Goal: Task Accomplishment & Management: Manage account settings

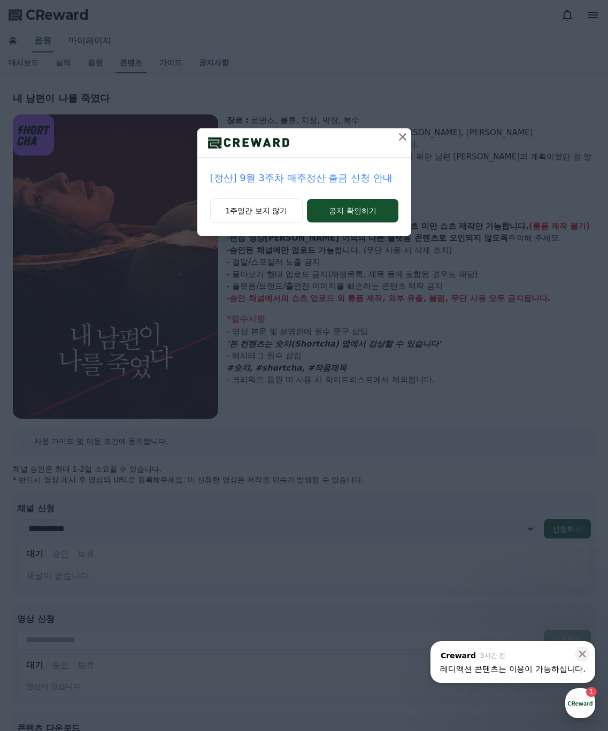
select select
click at [363, 175] on p "[정산] 9월 3주차 매주정산 출금 신청 안내" at bounding box center [304, 178] width 188 height 15
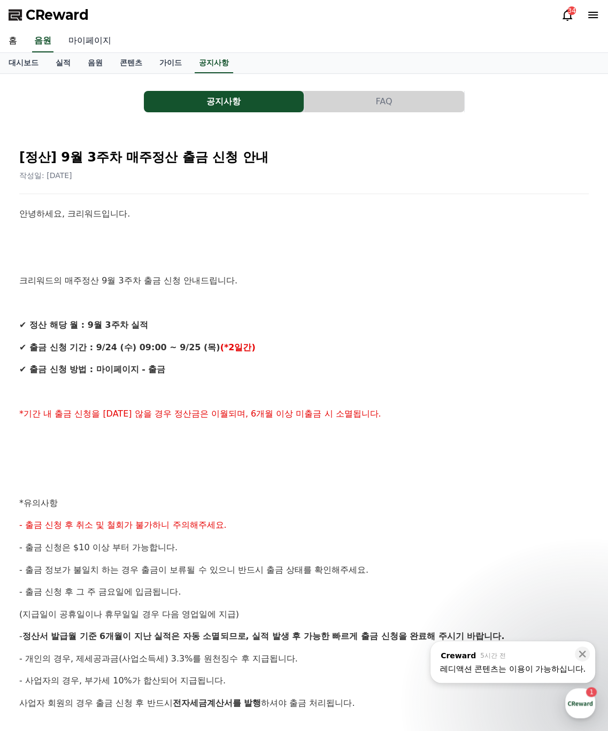
click at [99, 47] on link "마이페이지" at bounding box center [90, 41] width 60 height 22
select select "**********"
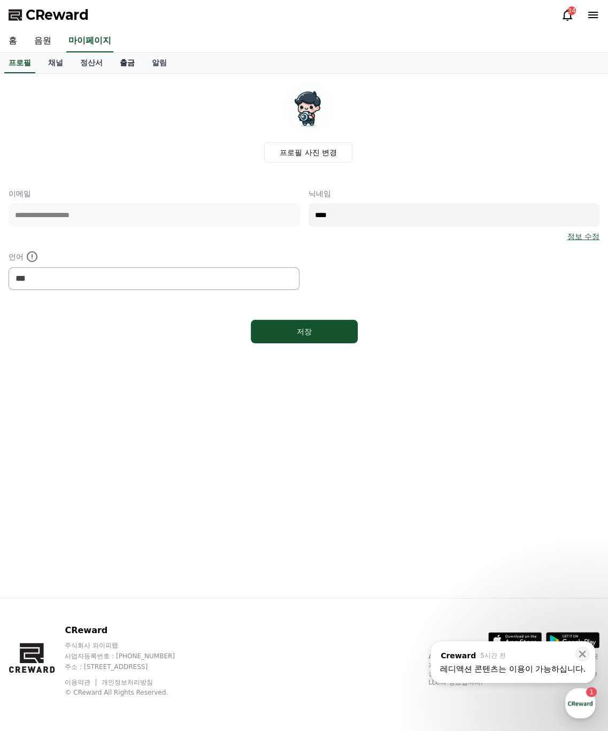
click at [124, 62] on link "출금" at bounding box center [127, 63] width 32 height 20
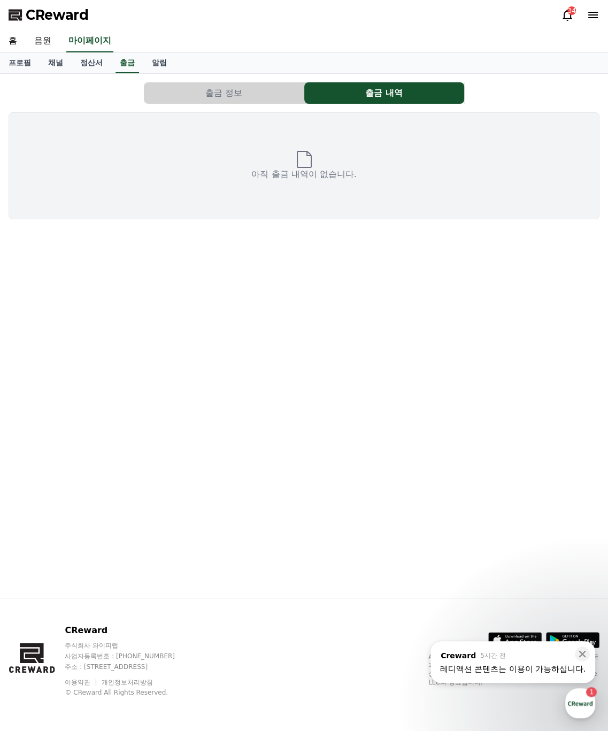
click at [274, 97] on button "출금 정보" at bounding box center [224, 92] width 160 height 21
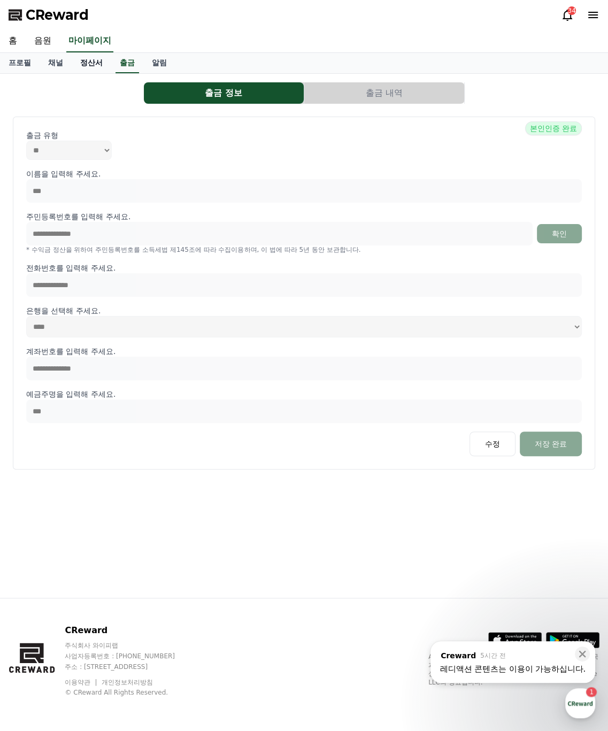
click at [77, 66] on link "정산서" at bounding box center [92, 63] width 40 height 20
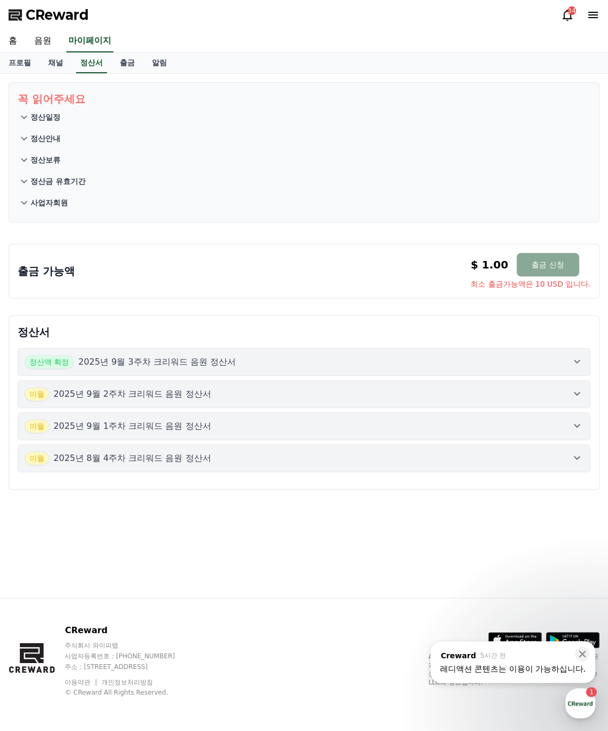
click at [28, 117] on icon at bounding box center [24, 117] width 13 height 13
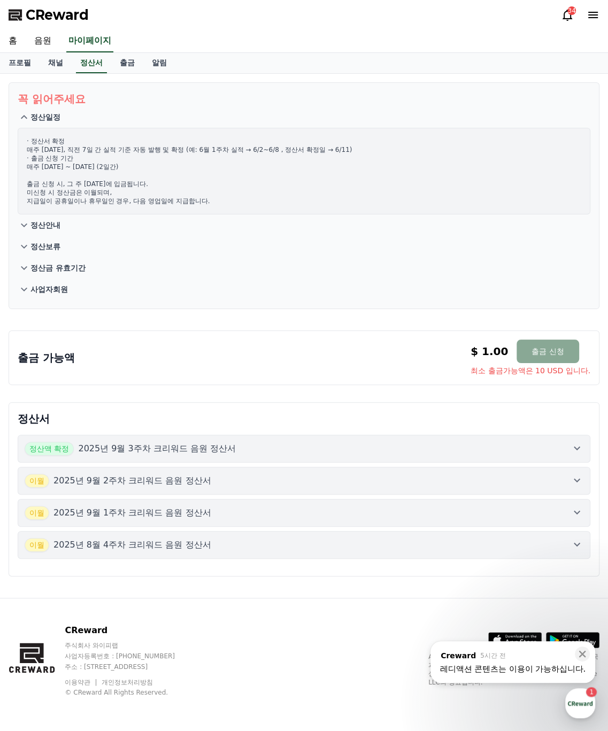
click at [26, 225] on icon at bounding box center [24, 225] width 13 height 13
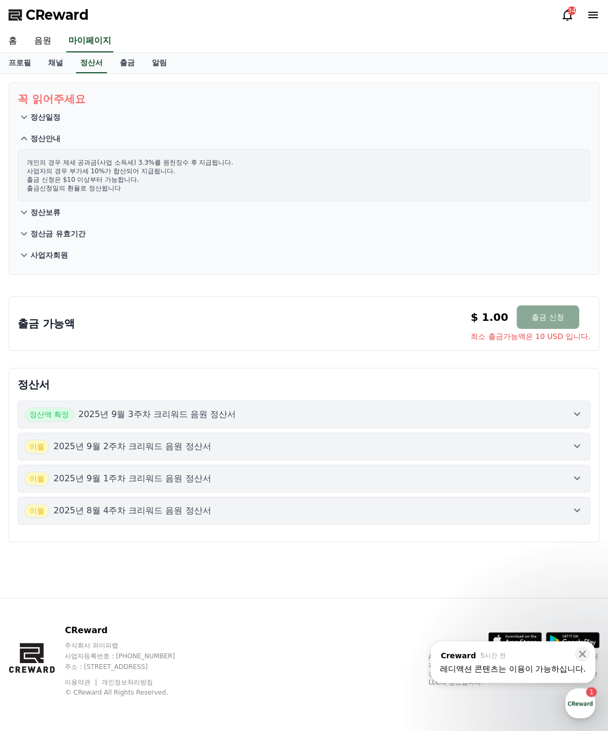
click at [27, 217] on icon at bounding box center [24, 212] width 13 height 13
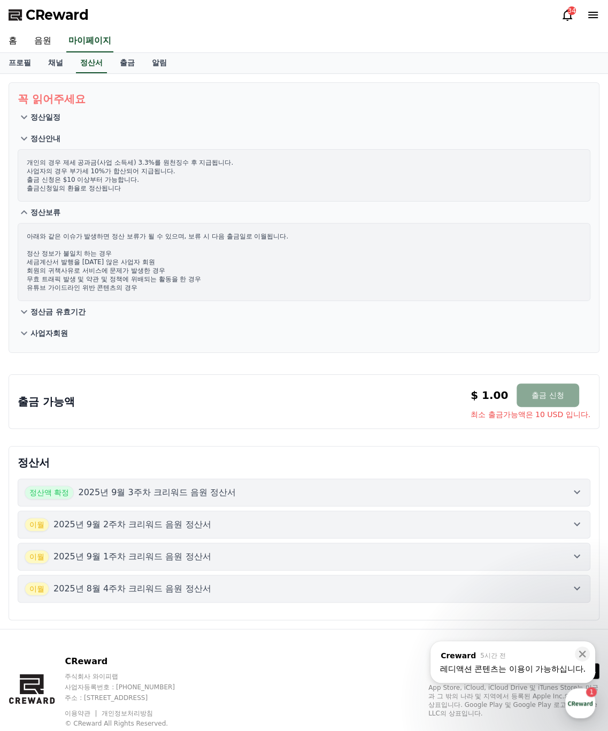
click at [28, 239] on p "아래와 같은 이슈가 발생하면 정산 보류가 될 수 있으며, 보류 시 다음 출금일로 이월됩니다. 정산 정보가 불일치 하는 경우 세금계산서 발행을 …" at bounding box center [304, 262] width 555 height 60
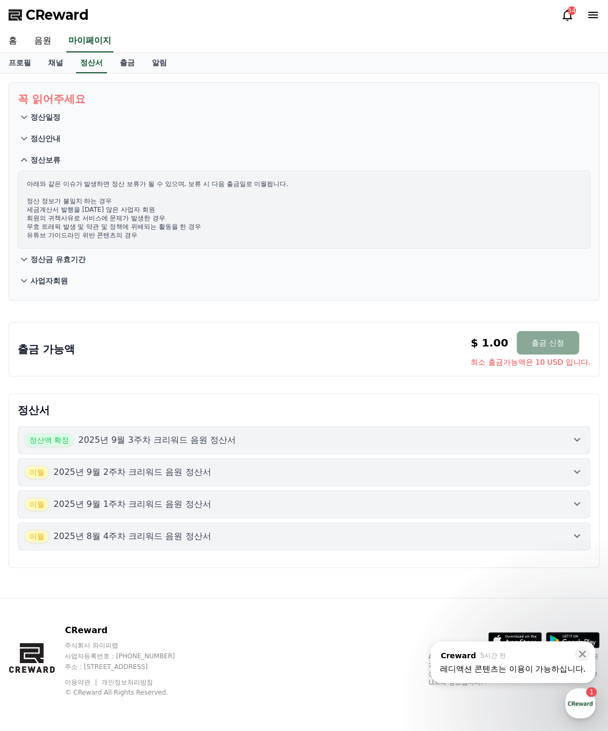
click at [488, 351] on div "$ 1.00 출금 신청" at bounding box center [525, 343] width 109 height 24
drag, startPoint x: 479, startPoint y: 345, endPoint x: 498, endPoint y: 345, distance: 19.3
click at [498, 345] on p "$ 1.00" at bounding box center [489, 342] width 37 height 15
click at [488, 361] on span "최소 출금가능액은 10 USD 입니다." at bounding box center [531, 362] width 120 height 11
click at [473, 346] on p "$ 1.00" at bounding box center [489, 342] width 37 height 15
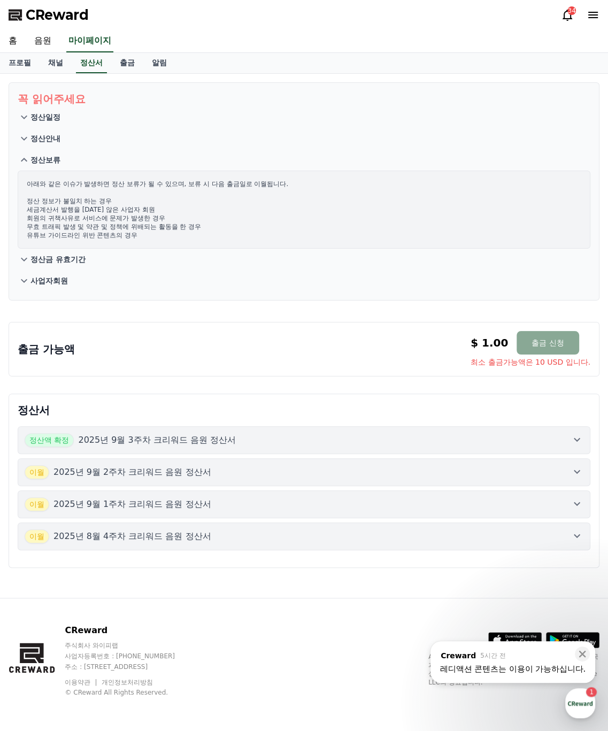
click at [477, 364] on span "최소 출금가능액은 10 USD 입니다." at bounding box center [531, 362] width 120 height 11
drag, startPoint x: 469, startPoint y: 363, endPoint x: 601, endPoint y: 364, distance: 131.6
click at [601, 364] on div "출금 가능액 $ 1.00 출금 신청 최소 출금가능액은 10 USD 입니다. $ 1.00 출금 신청 최소 출금가능액은 10 USD 입니다." at bounding box center [304, 346] width 600 height 67
drag, startPoint x: 564, startPoint y: 388, endPoint x: 546, endPoint y: 363, distance: 31.0
click at [563, 389] on div "정산서 정산액 확정 2025년 9월 3주차 크리워드 음원 정산서 [DATE]년 9월 2주차 크리워드 음원 정산서 [DATE]년 9월 1주차 크…" at bounding box center [304, 480] width 600 height 183
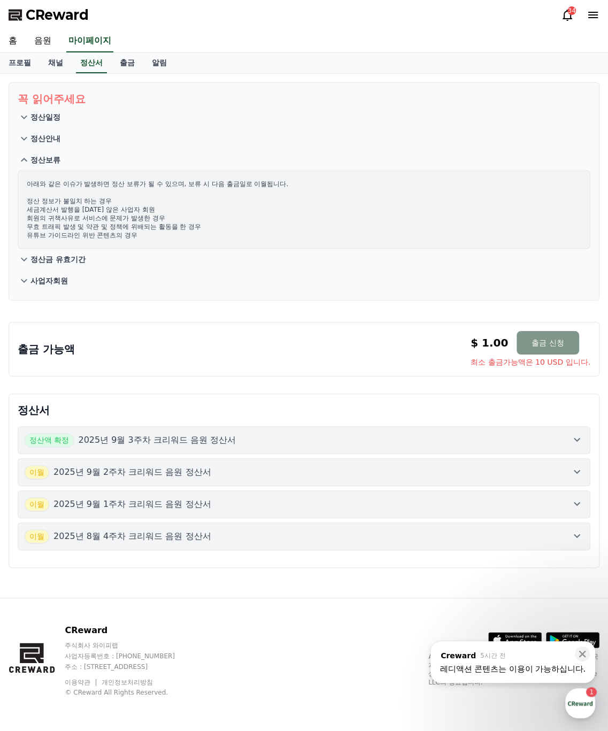
click at [557, 343] on button "출금 신청" at bounding box center [548, 343] width 62 height 24
click at [536, 342] on button "출금 신청" at bounding box center [548, 343] width 62 height 24
click at [536, 385] on div "꼭 읽어주세요 정산일정 정산안내 정산보류 아래와 같은 이슈가 발생하면 정산 보류가 될 수 있으며, 보류 시 다음 출금일로 이월됩니다. 정산 정…" at bounding box center [304, 336] width 608 height 524
drag, startPoint x: 580, startPoint y: 364, endPoint x: 471, endPoint y: 370, distance: 108.7
click at [471, 370] on div "출금 가능액 $ 1.00 출금 신청 최소 출금가능액은 10 USD 입니다. $ 1.00 출금 신청 최소 출금가능액은 10 USD 입니다." at bounding box center [304, 346] width 600 height 67
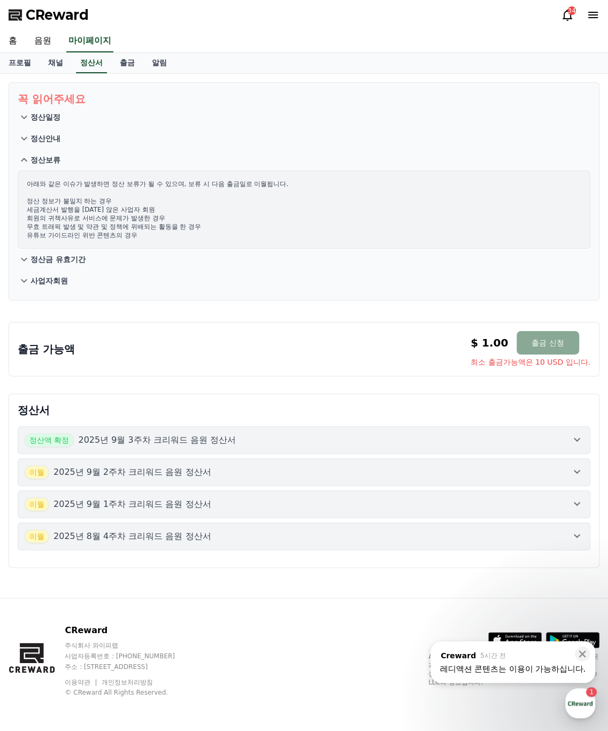
click at [471, 370] on div "출금 가능액 $ 1.00 출금 신청 최소 출금가능액은 10 USD 입니다. $ 1.00 출금 신청 최소 출금가능액은 10 USD 입니다." at bounding box center [304, 349] width 591 height 55
click at [551, 342] on button "출금 신청" at bounding box center [548, 343] width 62 height 24
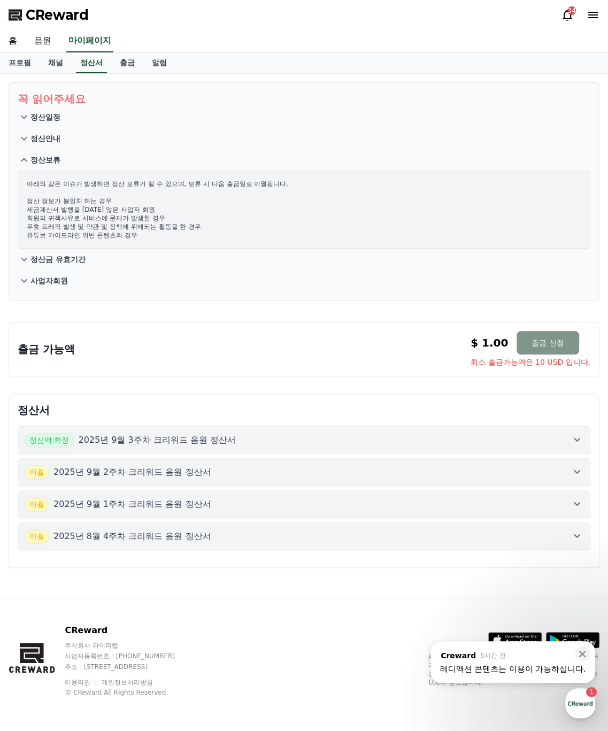
click at [551, 342] on button "출금 신청" at bounding box center [548, 343] width 62 height 24
click at [546, 346] on button "출금 신청" at bounding box center [548, 343] width 62 height 24
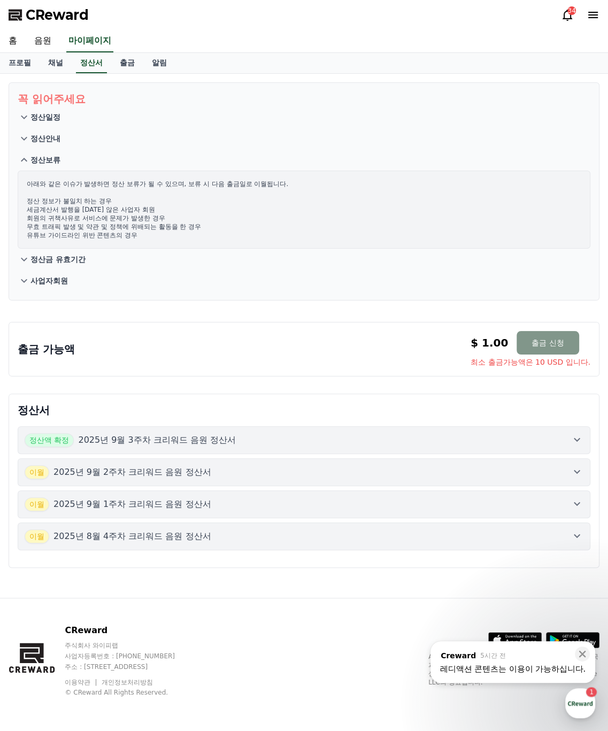
click at [531, 350] on button "출금 신청" at bounding box center [548, 343] width 62 height 24
drag, startPoint x: 47, startPoint y: 38, endPoint x: 56, endPoint y: 39, distance: 9.1
click at [47, 38] on link "음원" at bounding box center [43, 41] width 34 height 22
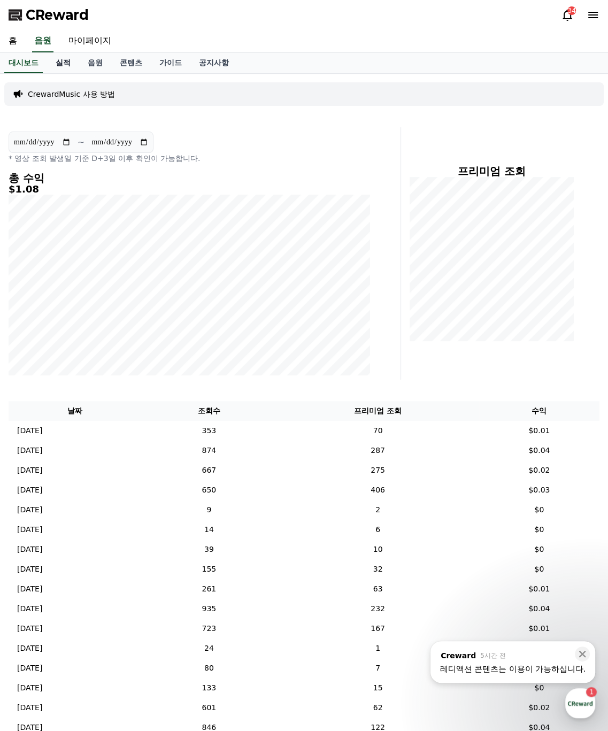
click at [59, 66] on link "실적" at bounding box center [63, 63] width 32 height 20
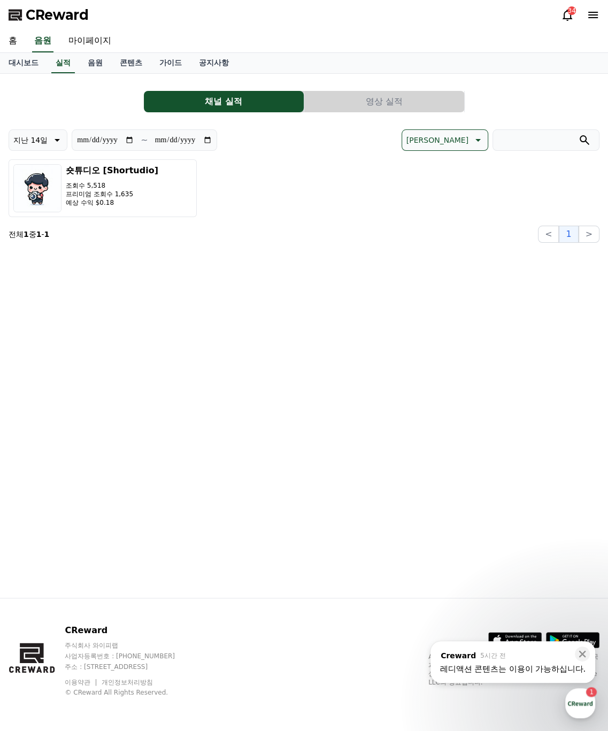
click at [130, 139] on input "**********" at bounding box center [105, 140] width 58 height 12
type input "**********"
click at [258, 185] on div "숏튜디오 [Shortudio] 조회수 26,571 프리미엄 조회수 4,025 예상 수익 $0.45" at bounding box center [304, 188] width 591 height 58
